Goal: Task Accomplishment & Management: Manage account settings

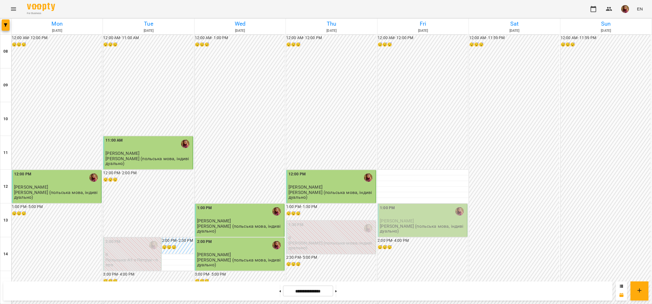
click at [416, 211] on div "1:00 PM" at bounding box center [423, 211] width 86 height 13
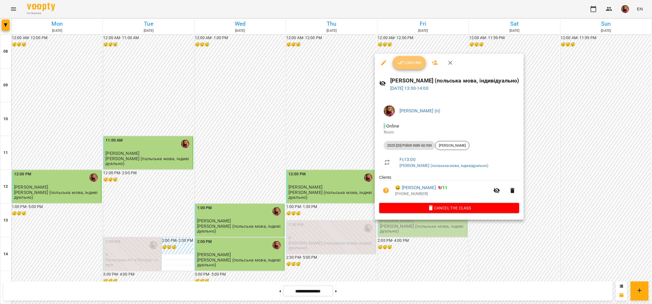
click at [407, 63] on span "Confirm" at bounding box center [409, 62] width 24 height 7
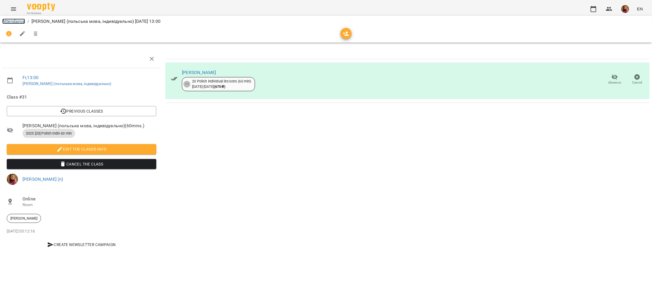
click at [14, 21] on link "Attendance" at bounding box center [13, 21] width 23 height 5
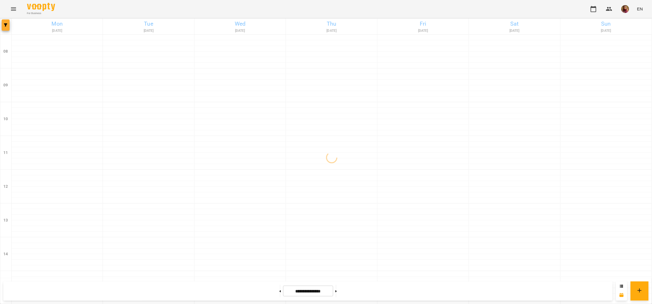
click at [4, 28] on button "button" at bounding box center [6, 24] width 8 height 11
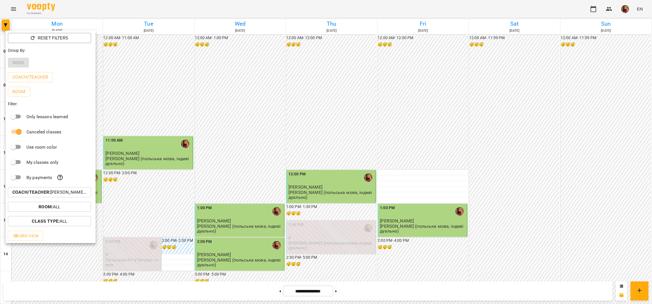
click at [73, 191] on p "Coach/Teacher : [PERSON_NAME] (п)" at bounding box center [49, 192] width 74 height 7
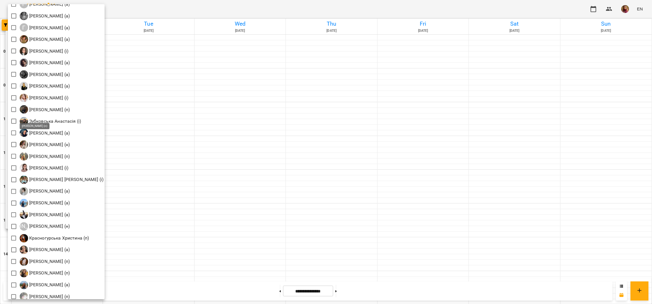
scroll to position [337, 0]
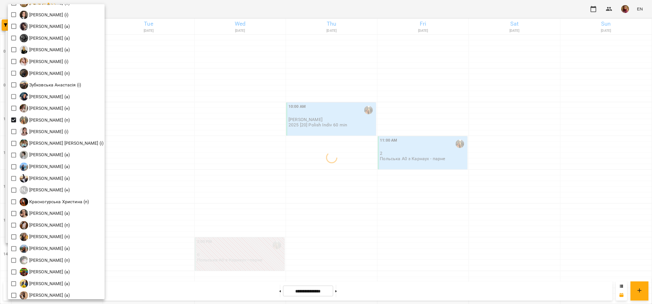
click at [321, 13] on div at bounding box center [326, 152] width 652 height 304
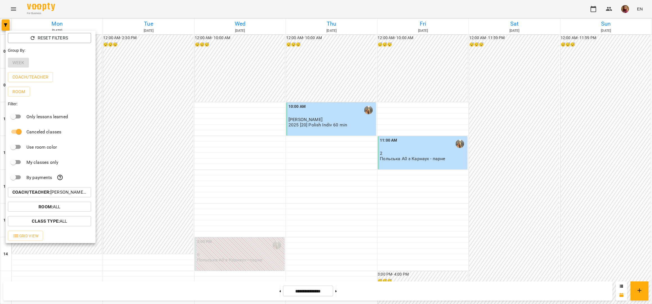
click at [343, 291] on div at bounding box center [326, 152] width 652 height 304
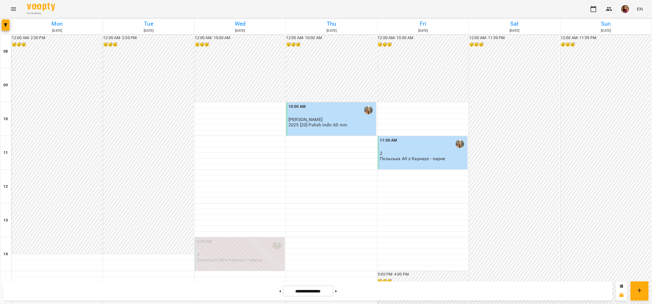
click at [341, 6] on div "For Business EN" at bounding box center [326, 9] width 652 height 18
click at [337, 291] on button at bounding box center [335, 290] width 1 height 12
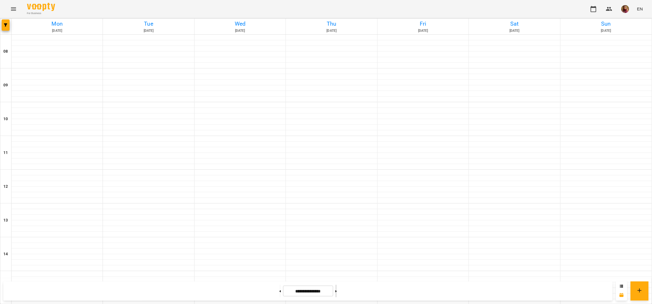
type input "**********"
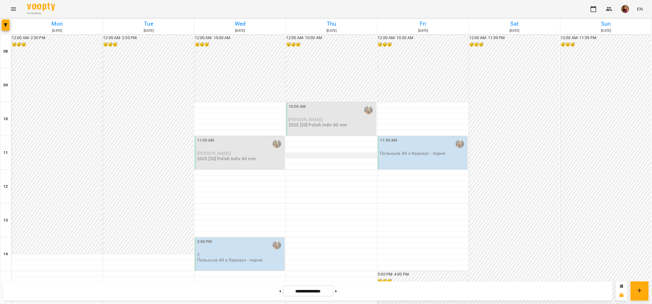
scroll to position [0, 0]
click at [7, 26] on icon "button" at bounding box center [5, 24] width 3 height 3
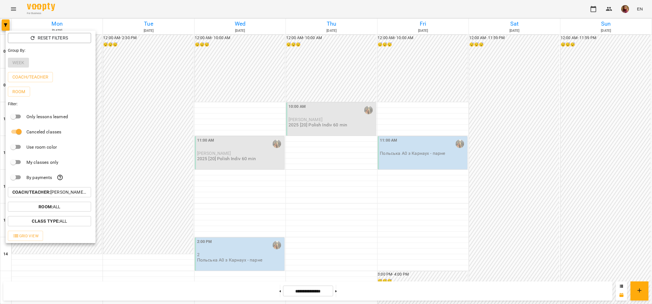
click at [55, 192] on p "Coach/Teacher : [PERSON_NAME] (п)" at bounding box center [49, 192] width 74 height 7
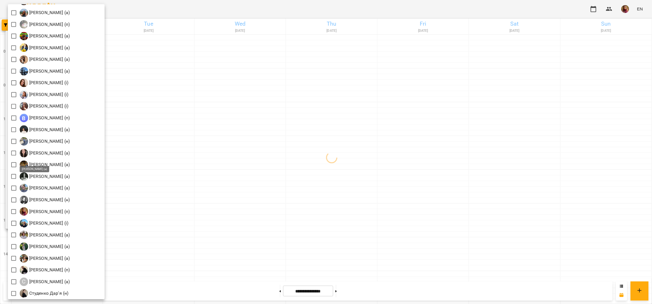
scroll to position [674, 0]
